Goal: Task Accomplishment & Management: Manage account settings

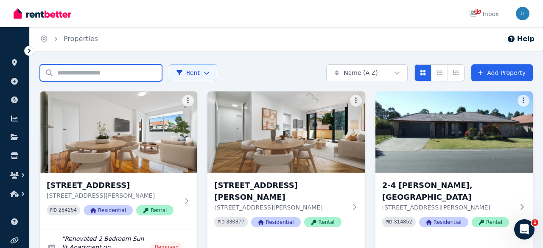
click at [73, 71] on input "Search properties" at bounding box center [101, 72] width 122 height 17
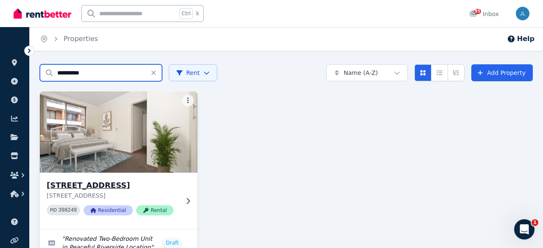
type input "**********"
click at [118, 151] on img at bounding box center [118, 132] width 165 height 86
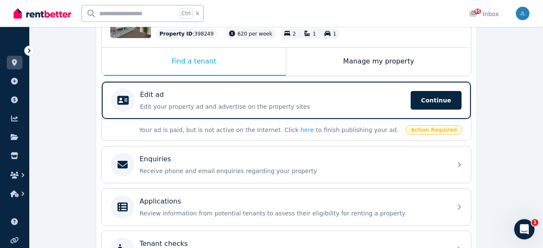
scroll to position [132, 0]
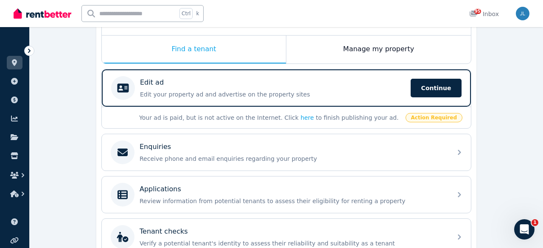
click at [413, 119] on div "Your ad is paid, but is not active on the Internet. Click here to finish publis…" at bounding box center [286, 118] width 369 height 22
click at [300, 118] on link "here" at bounding box center [307, 117] width 14 height 7
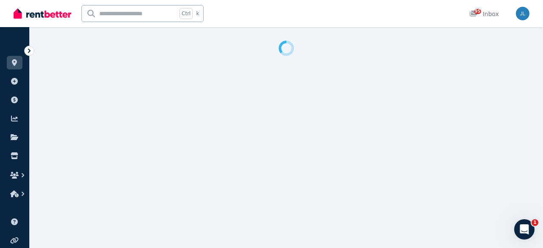
select select "***"
select select "**********"
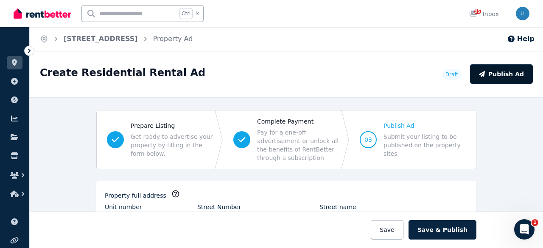
click at [498, 71] on button "Publish Ad" at bounding box center [501, 74] width 63 height 20
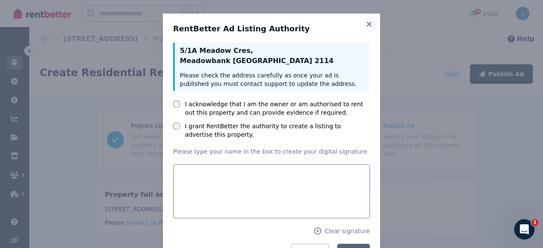
click at [223, 107] on label "I acknowledge that I am the owner or am authorised to rent out this property an…" at bounding box center [277, 108] width 185 height 17
click at [219, 127] on label "I grant RentBetter the authority to create a listing to advertise this property." at bounding box center [277, 130] width 185 height 17
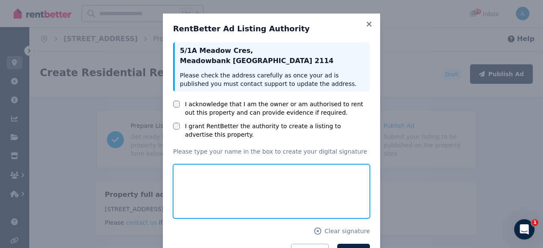
click at [244, 192] on input "text" at bounding box center [271, 192] width 197 height 54
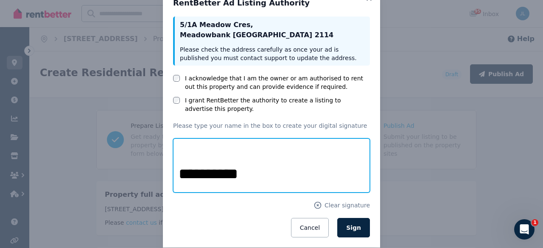
scroll to position [39, 0]
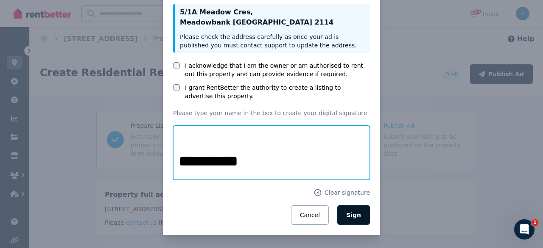
type input "**********"
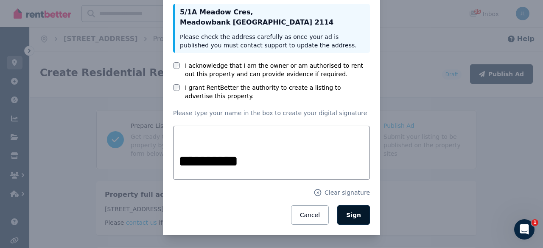
click at [357, 220] on button "Sign" at bounding box center [353, 216] width 33 height 20
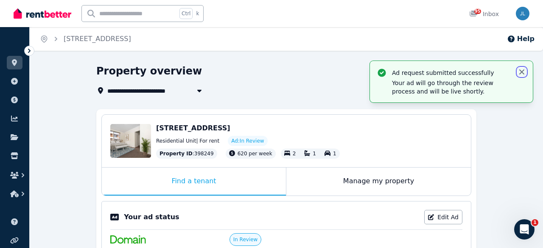
drag, startPoint x: 524, startPoint y: 73, endPoint x: 517, endPoint y: 74, distance: 6.9
click at [524, 73] on icon "button" at bounding box center [521, 72] width 8 height 8
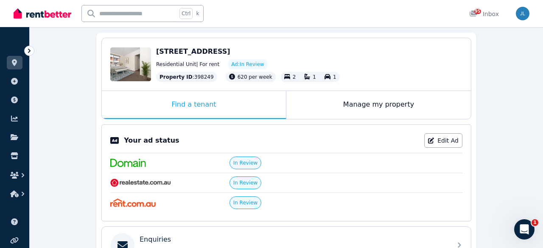
scroll to position [32, 0]
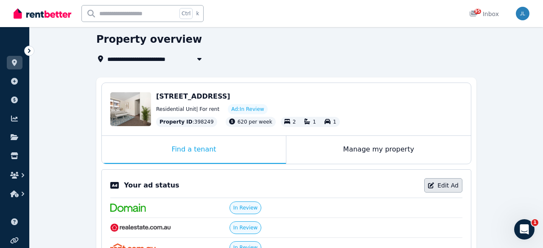
click at [446, 185] on link "Edit Ad" at bounding box center [443, 186] width 38 height 14
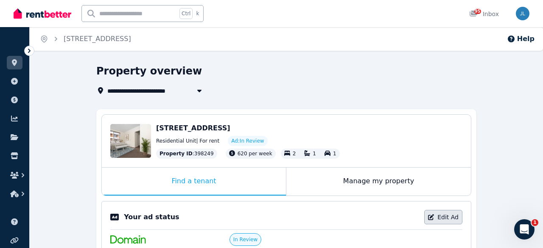
select select "***"
select select "**********"
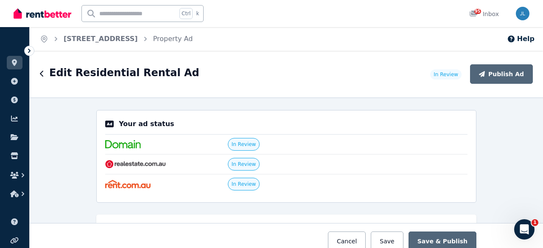
drag, startPoint x: 326, startPoint y: 150, endPoint x: 61, endPoint y: 142, distance: 265.6
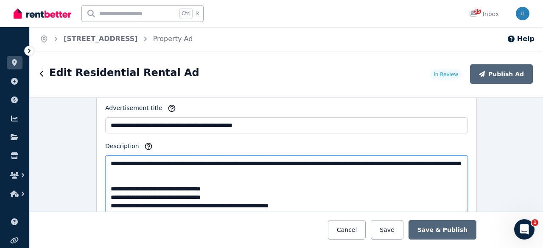
scroll to position [543, 0]
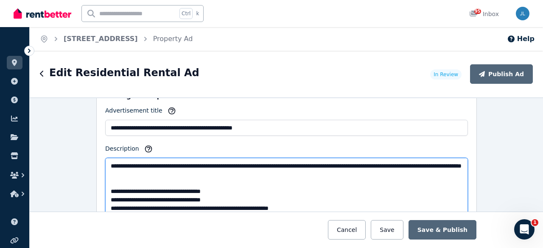
click at [170, 174] on textarea "Description" at bounding box center [286, 187] width 363 height 58
paste textarea "**********"
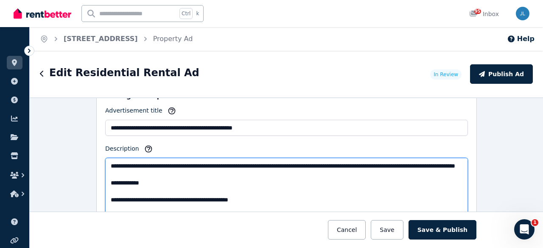
scroll to position [597, 0]
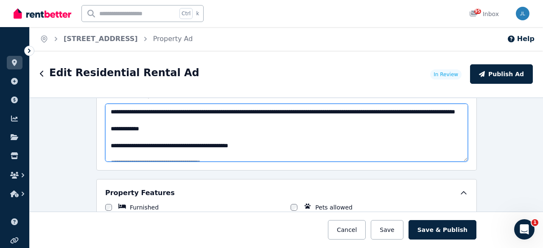
click at [109, 142] on textarea "Description" at bounding box center [286, 133] width 363 height 58
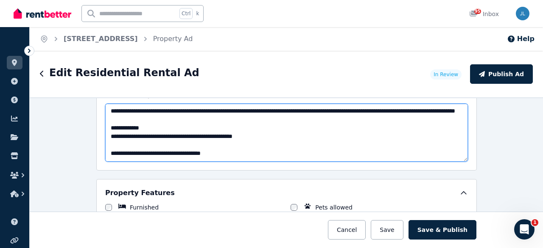
scroll to position [0, 0]
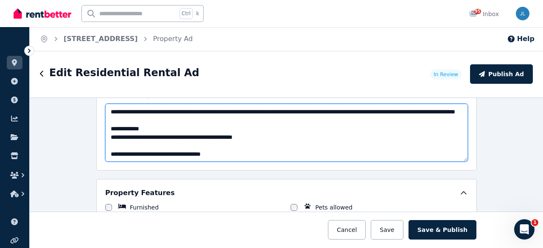
click at [114, 150] on textarea "Description" at bounding box center [286, 133] width 363 height 58
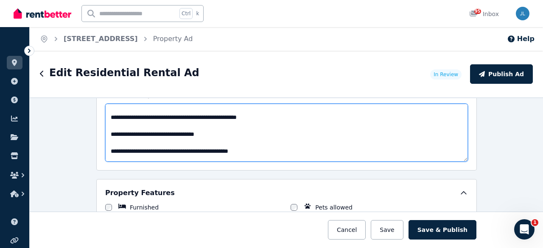
scroll to position [47, 0]
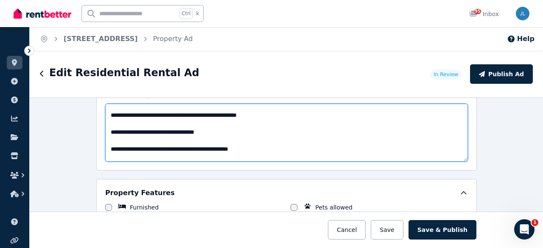
click at [110, 118] on textarea "Description" at bounding box center [286, 133] width 363 height 58
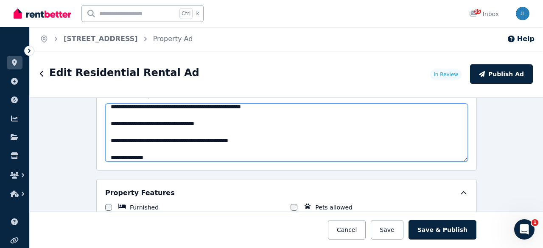
click at [111, 127] on textarea "Description" at bounding box center [286, 133] width 363 height 58
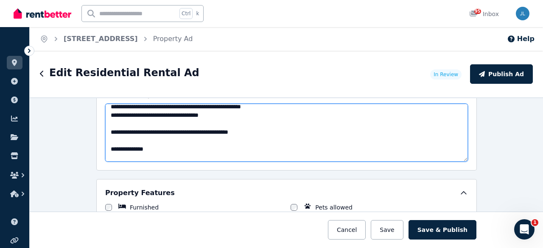
click at [111, 134] on textarea "Description" at bounding box center [286, 133] width 363 height 58
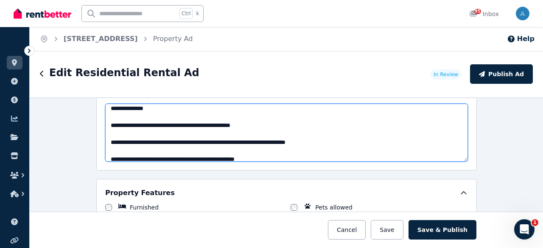
scroll to position [95, 0]
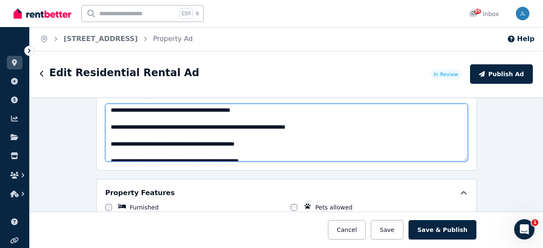
click at [109, 114] on textarea "Description" at bounding box center [286, 133] width 363 height 58
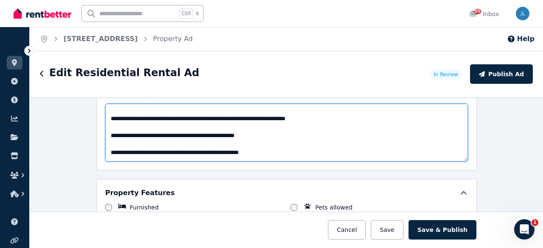
click at [110, 122] on textarea "Description" at bounding box center [286, 133] width 363 height 58
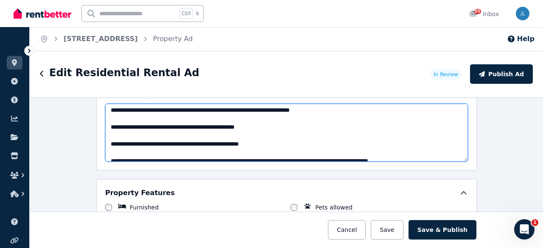
click at [112, 129] on textarea "Description" at bounding box center [286, 133] width 363 height 58
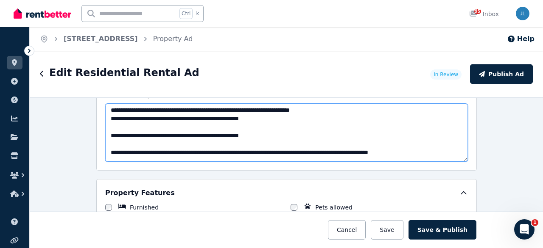
click at [111, 140] on textarea "Description" at bounding box center [286, 133] width 363 height 58
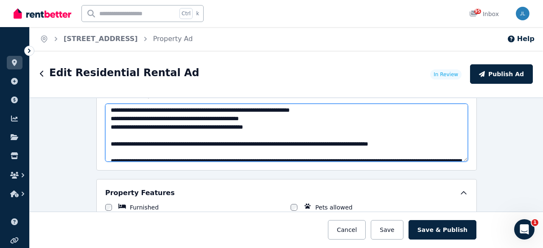
click at [112, 149] on textarea "Description" at bounding box center [286, 133] width 363 height 58
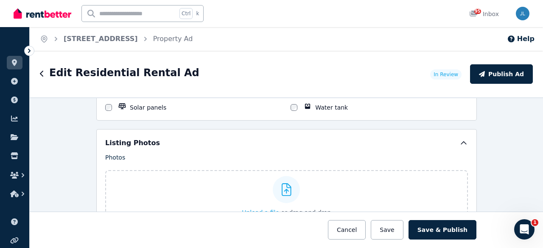
scroll to position [1031, 0]
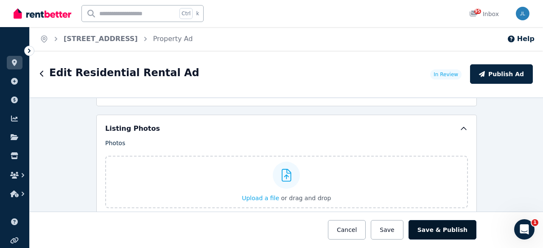
type textarea "**********"
click at [447, 229] on button "Save & Publish" at bounding box center [442, 230] width 68 height 20
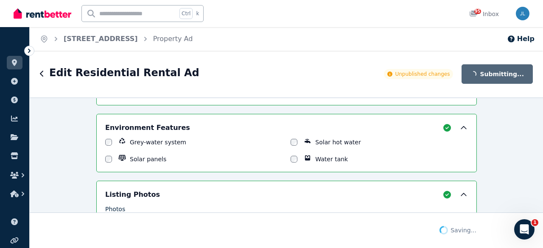
scroll to position [1097, 0]
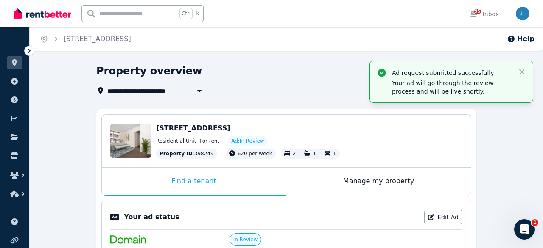
click at [362, 156] on div "Property ID : 398249 620 per week 2 1 1" at bounding box center [309, 154] width 306 height 10
click at [362, 155] on div "Property ID : 398249 620 per week 2 1 1" at bounding box center [309, 154] width 306 height 10
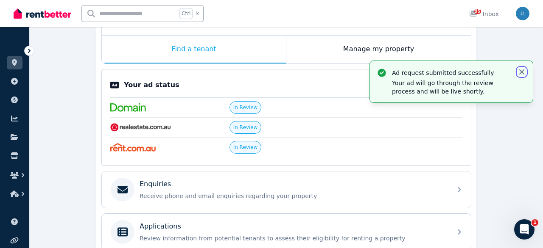
click at [518, 68] on icon "button" at bounding box center [521, 72] width 8 height 8
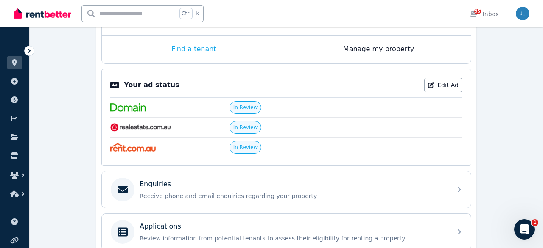
click at [517, 70] on div "**********" at bounding box center [286, 152] width 513 height 441
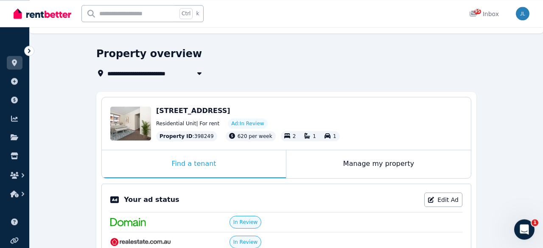
scroll to position [0, 0]
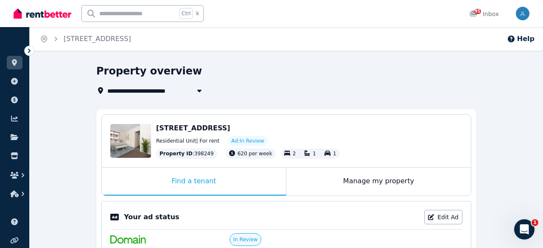
drag, startPoint x: 486, startPoint y: 85, endPoint x: 415, endPoint y: 87, distance: 70.8
click at [20, 67] on link at bounding box center [15, 63] width 16 height 14
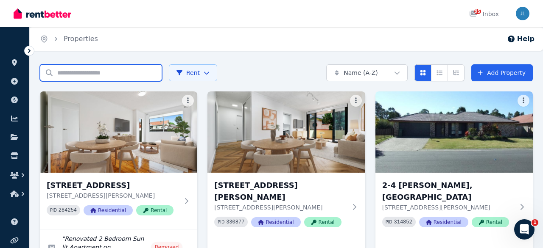
click at [73, 75] on input "Search properties" at bounding box center [101, 72] width 122 height 17
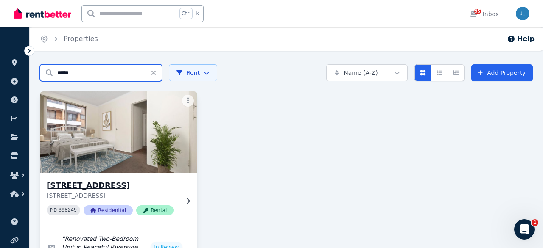
type input "*****"
click at [88, 136] on img at bounding box center [118, 132] width 165 height 86
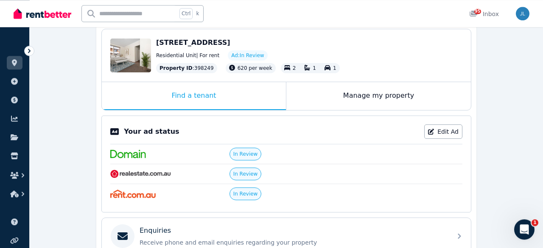
scroll to position [32, 0]
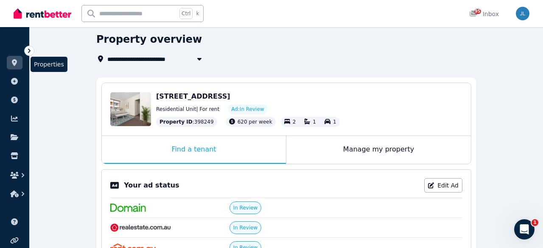
click at [19, 61] on link at bounding box center [15, 63] width 16 height 14
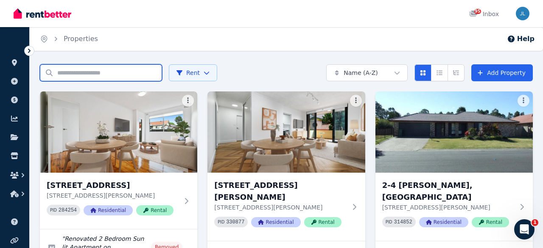
click at [121, 74] on input "Search properties" at bounding box center [101, 72] width 122 height 17
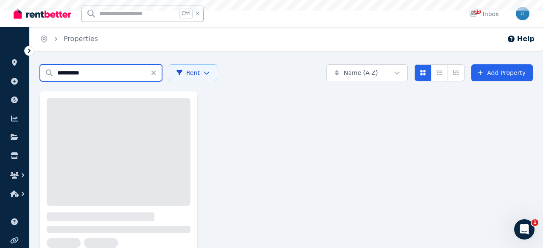
type input "**********"
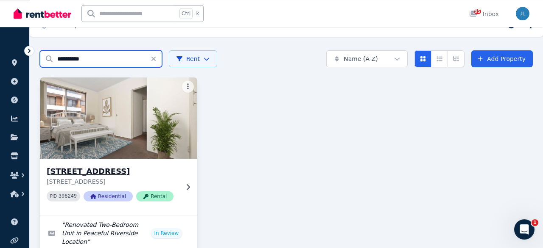
scroll to position [32, 0]
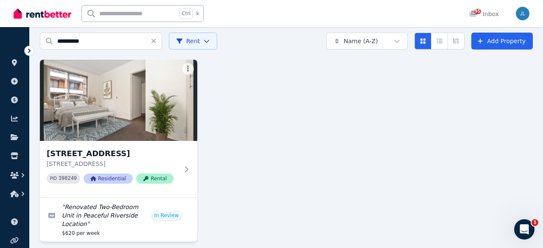
click at [516, 228] on div "Open Intercom Messenger" at bounding box center [524, 230] width 28 height 28
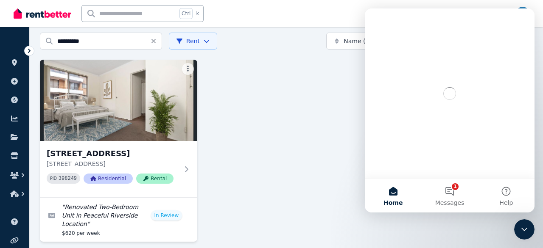
scroll to position [0, 0]
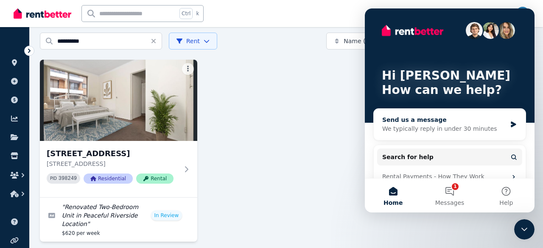
click at [441, 125] on div "We typically reply in under 30 minutes" at bounding box center [444, 129] width 124 height 9
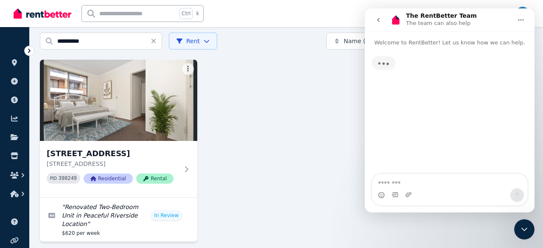
click at [435, 183] on textarea "Message…" at bounding box center [449, 181] width 155 height 14
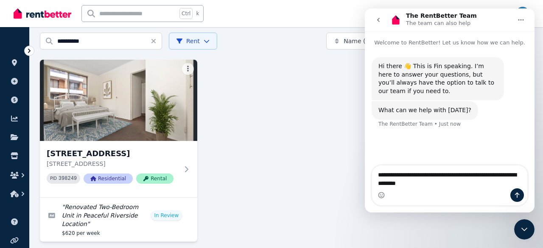
type textarea "**********"
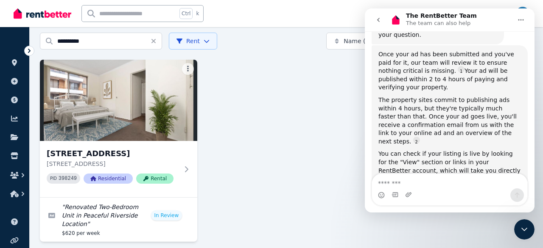
scroll to position [151, 0]
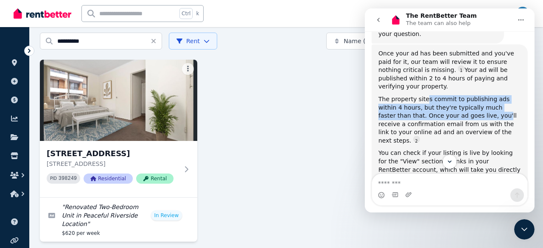
drag, startPoint x: 419, startPoint y: 86, endPoint x: 452, endPoint y: 95, distance: 34.1
click at [452, 95] on div "The property sites commit to publishing ads within 4 hours, but they're typical…" at bounding box center [449, 120] width 142 height 50
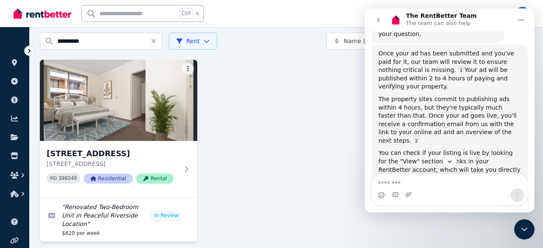
click at [452, 95] on div "The property sites commit to publishing ads within 4 hours, but they're typical…" at bounding box center [449, 120] width 142 height 50
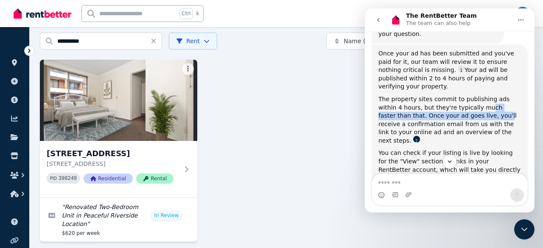
scroll to position [151, 0]
drag, startPoint x: 455, startPoint y: 93, endPoint x: 450, endPoint y: 118, distance: 25.9
click at [450, 118] on div "The property sites commit to publishing ads within 4 hours, but they're typical…" at bounding box center [449, 120] width 142 height 50
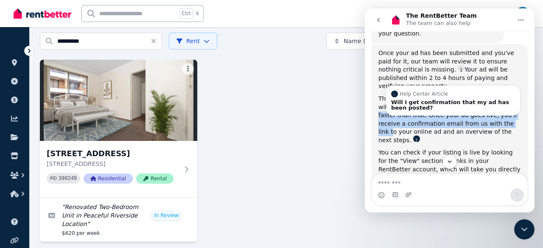
click at [420, 136] on link "Source reference 5498860:" at bounding box center [416, 139] width 7 height 7
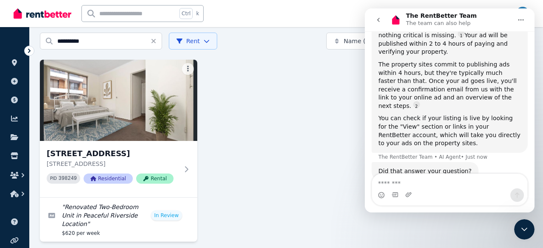
click at [427, 114] on div "You can check if your listing is live by looking for the "View" section or link…" at bounding box center [449, 130] width 142 height 33
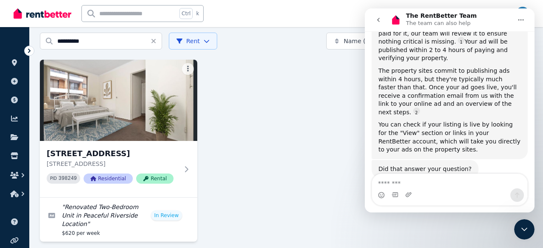
scroll to position [177, 0]
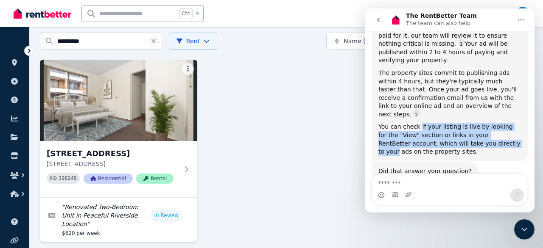
drag, startPoint x: 417, startPoint y: 100, endPoint x: 469, endPoint y: 119, distance: 55.7
click at [469, 123] on div "You can check if your listing is live by looking for the "View" section or link…" at bounding box center [449, 139] width 142 height 33
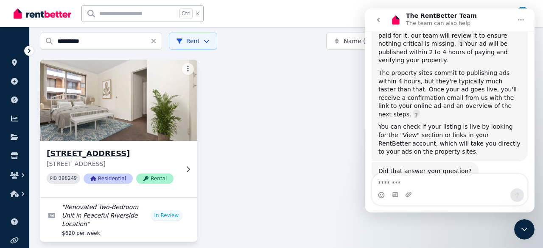
click at [95, 114] on img at bounding box center [118, 101] width 165 height 86
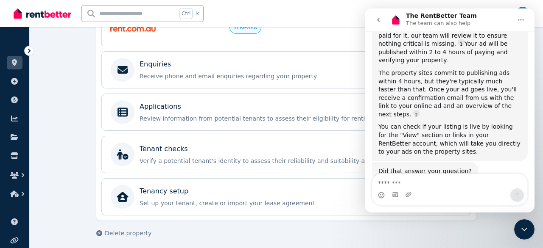
click at [78, 103] on div "**********" at bounding box center [286, 32] width 513 height 441
click at [377, 20] on icon "go back" at bounding box center [378, 20] width 7 height 7
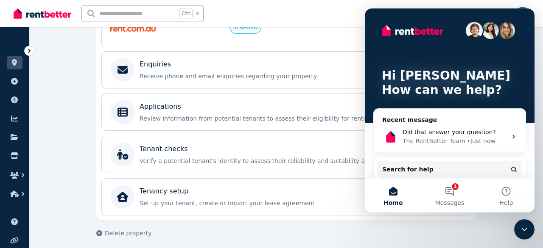
click at [526, 230] on icon "Close Intercom Messenger" at bounding box center [524, 229] width 6 height 3
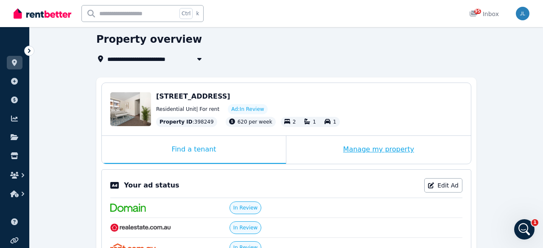
click at [399, 156] on div "Manage my property" at bounding box center [378, 150] width 184 height 28
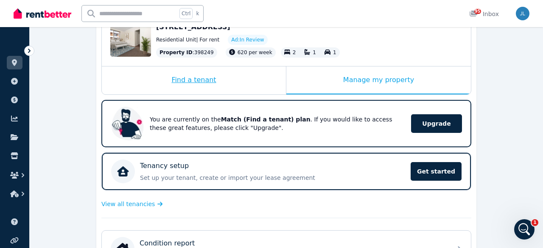
click at [201, 85] on div "Find a tenant" at bounding box center [194, 81] width 184 height 28
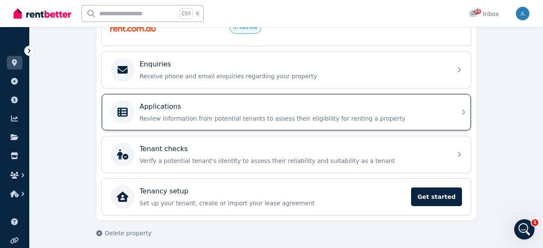
click at [310, 115] on p "Review information from potential tenants to assess their eligibility for renti…" at bounding box center [293, 118] width 307 height 8
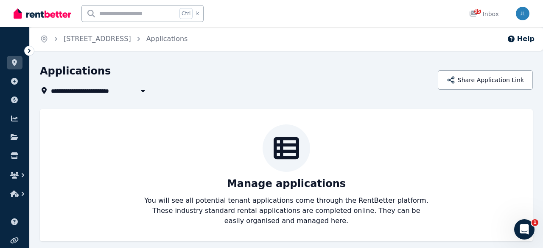
click at [422, 130] on div "Manage applications You will see all potential tenant applications come through…" at bounding box center [286, 176] width 476 height 102
click at [368, 149] on div "Manage applications You will see all potential tenant applications come through…" at bounding box center [286, 176] width 476 height 102
click at [314, 91] on div "**********" at bounding box center [236, 91] width 393 height 10
click at [513, 37] on icon "button" at bounding box center [511, 39] width 7 height 7
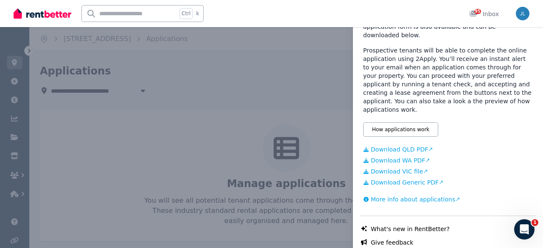
drag, startPoint x: 285, startPoint y: 101, endPoint x: 416, endPoint y: 161, distance: 143.8
click at [286, 102] on div "Help Close panel About applications Applications can be submitted electronicall…" at bounding box center [271, 124] width 543 height 248
